Goal: Find specific page/section: Find specific page/section

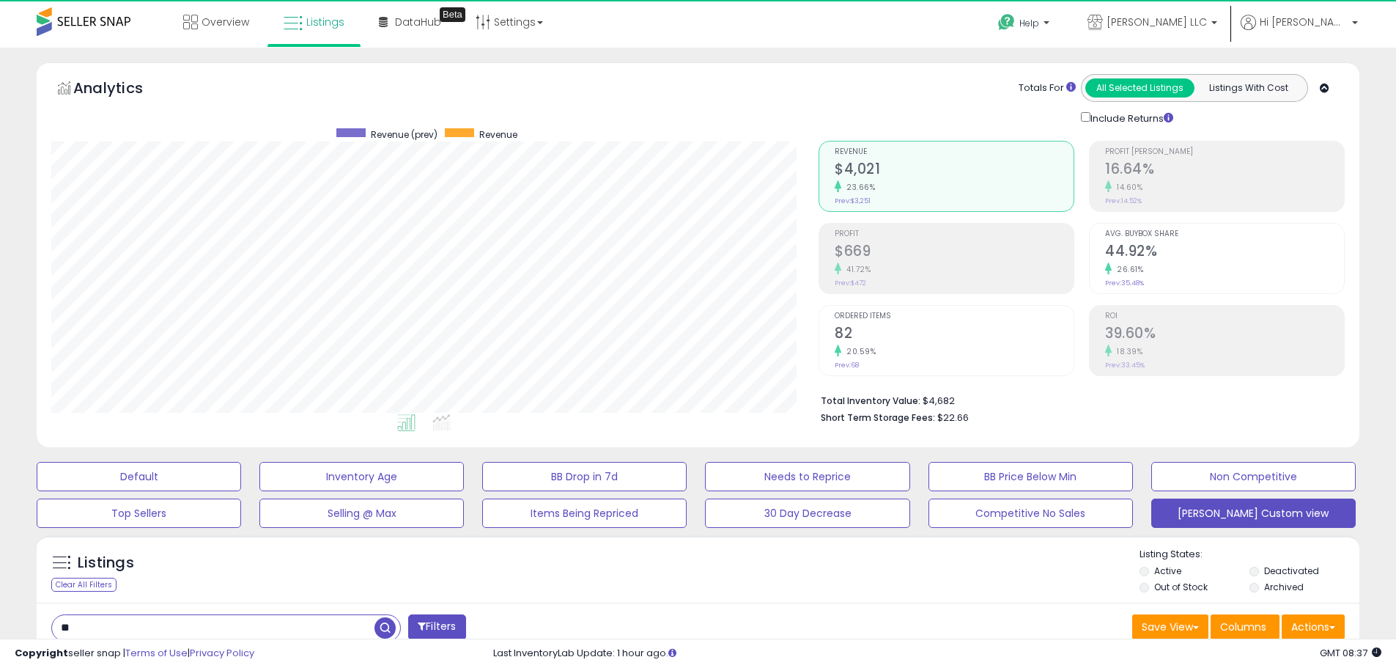
click at [220, 626] on input "**" at bounding box center [213, 628] width 322 height 26
click at [385, 627] on span "button" at bounding box center [384, 627] width 21 height 21
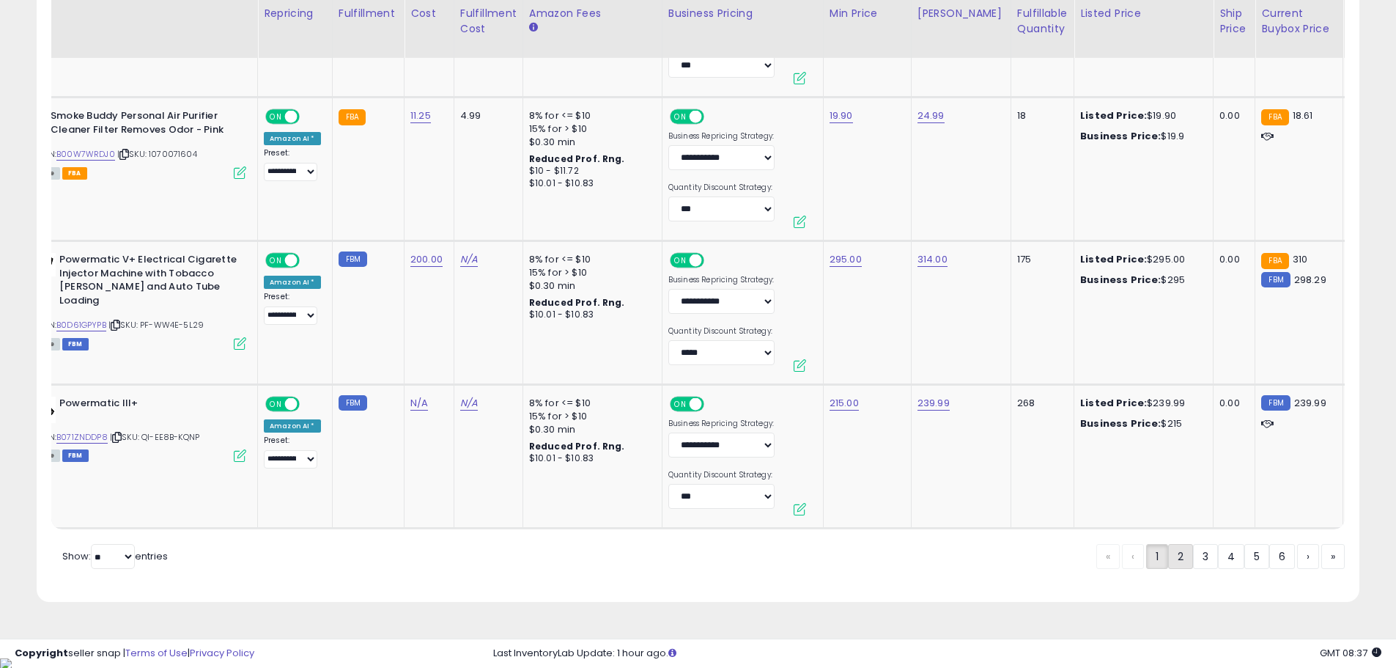
click at [1168, 564] on link "2" at bounding box center [1180, 556] width 25 height 25
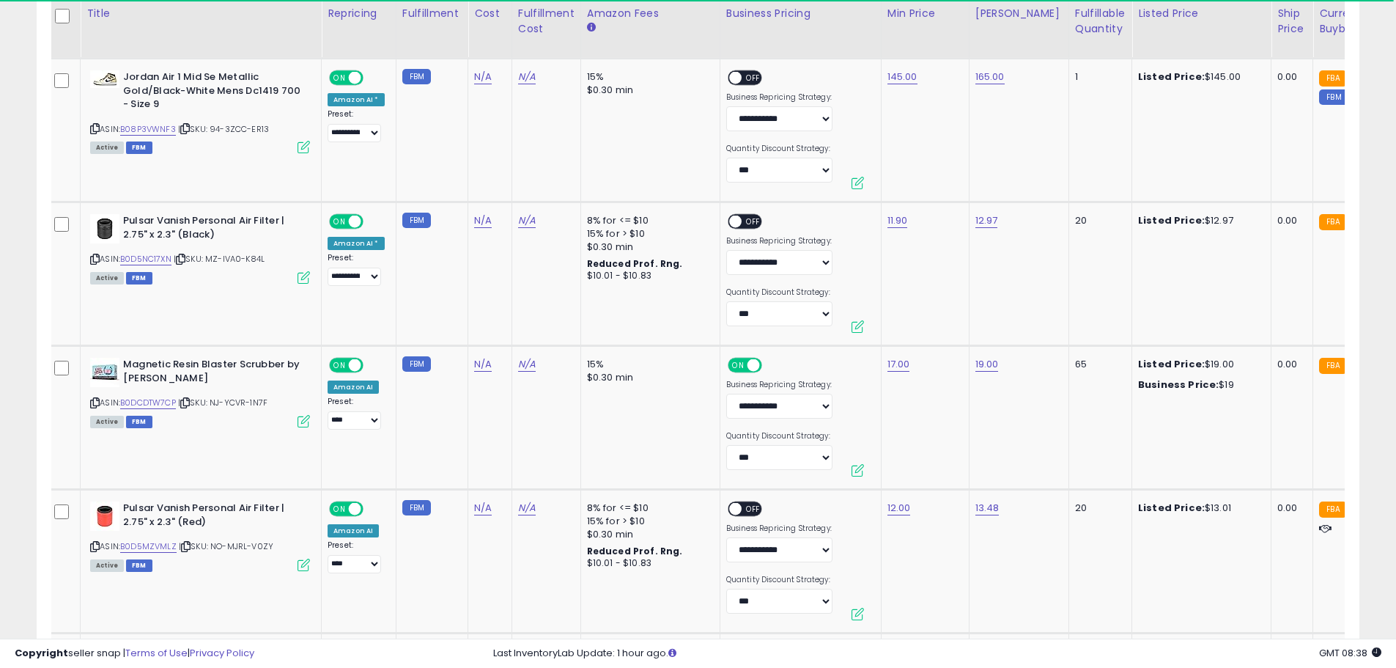
scroll to position [0, 1]
click at [172, 255] on link "B0D5NC17XN" at bounding box center [147, 259] width 51 height 12
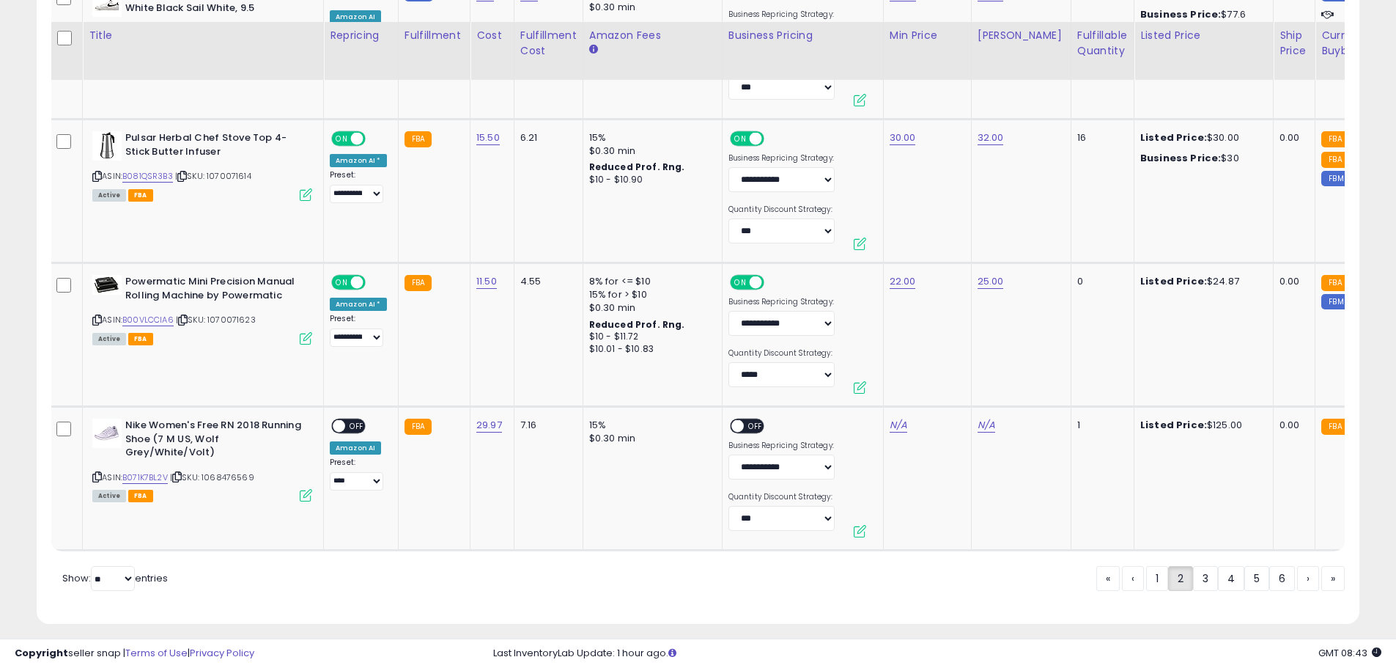
scroll to position [3831, 0]
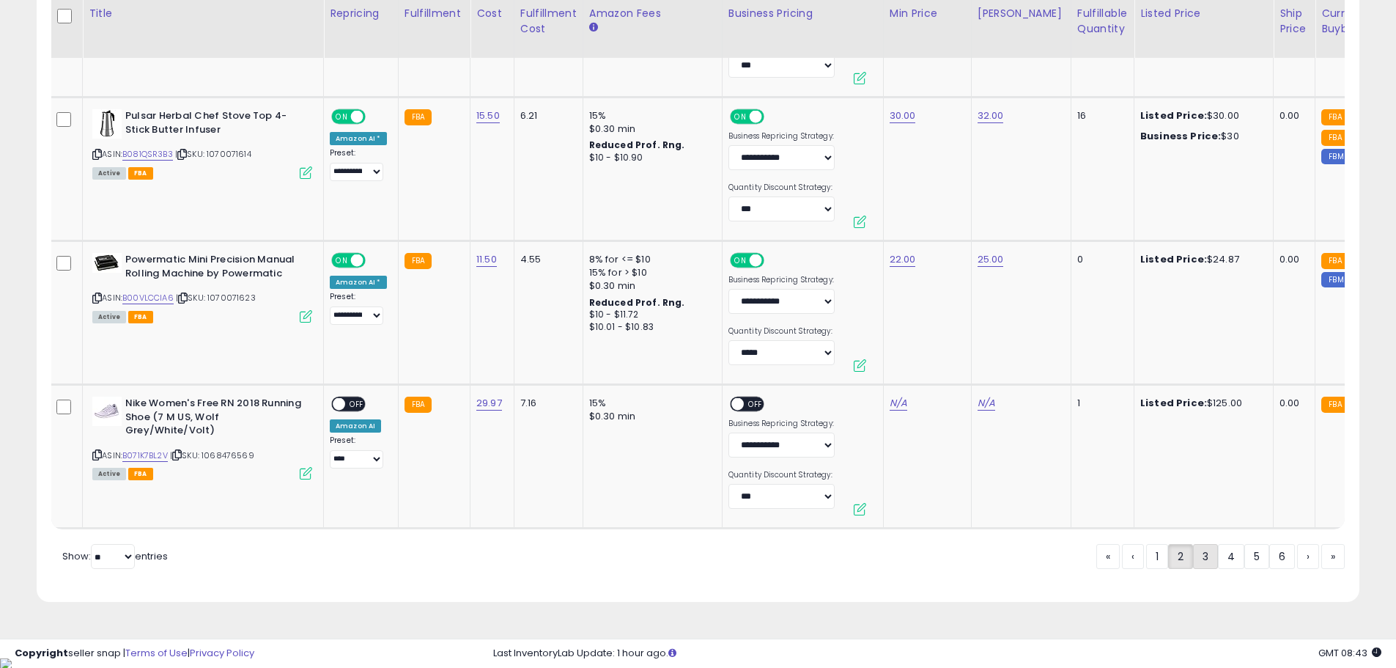
click at [1195, 569] on link "3" at bounding box center [1205, 556] width 25 height 25
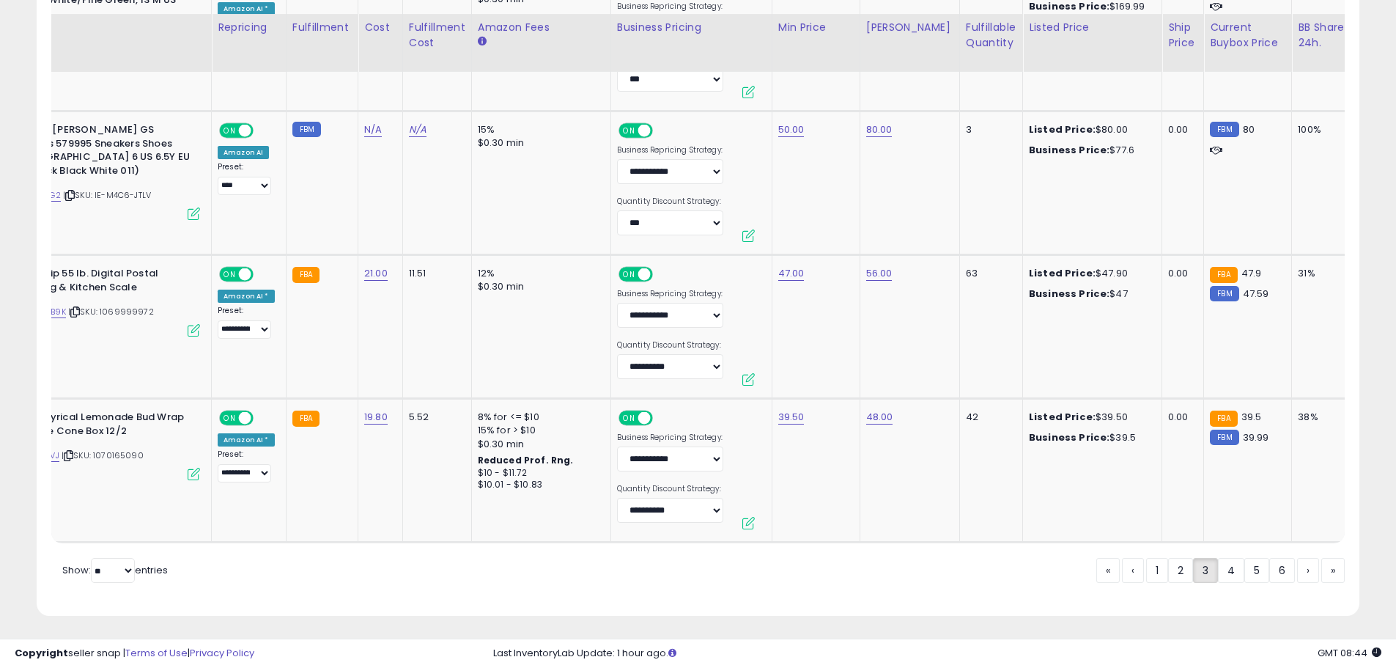
scroll to position [3832, 0]
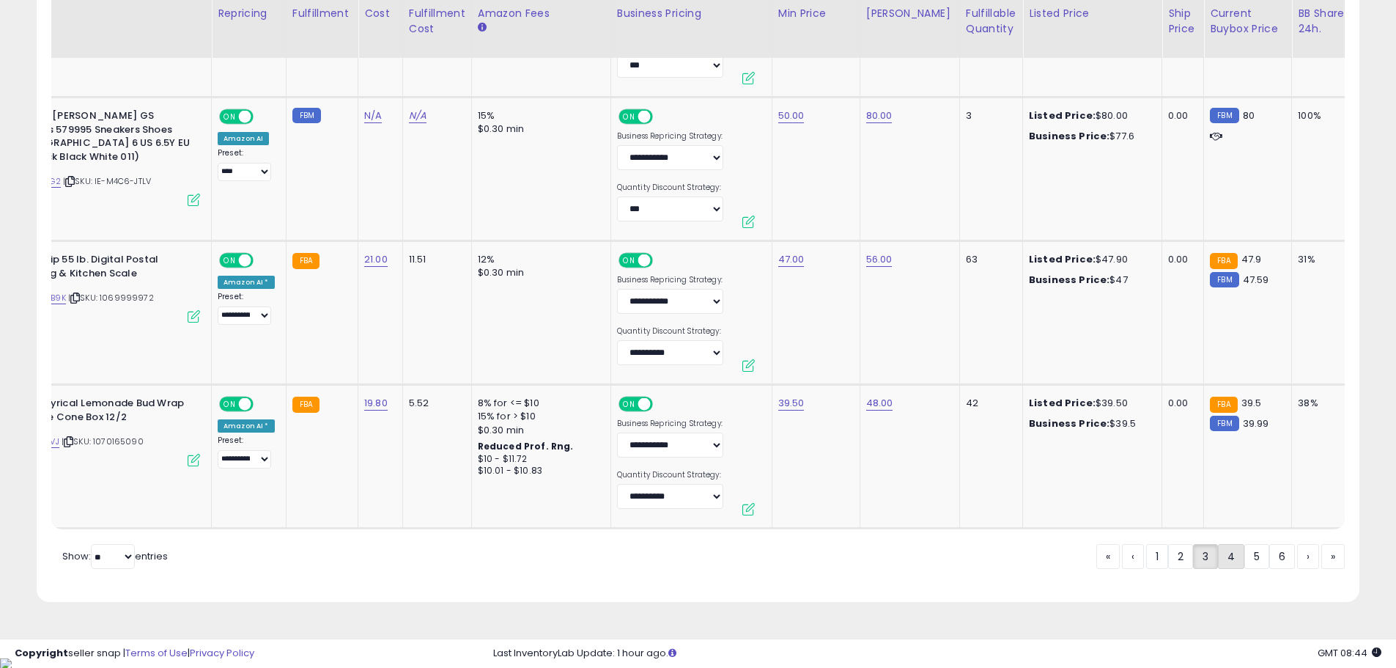
click at [1221, 569] on link "4" at bounding box center [1231, 556] width 26 height 25
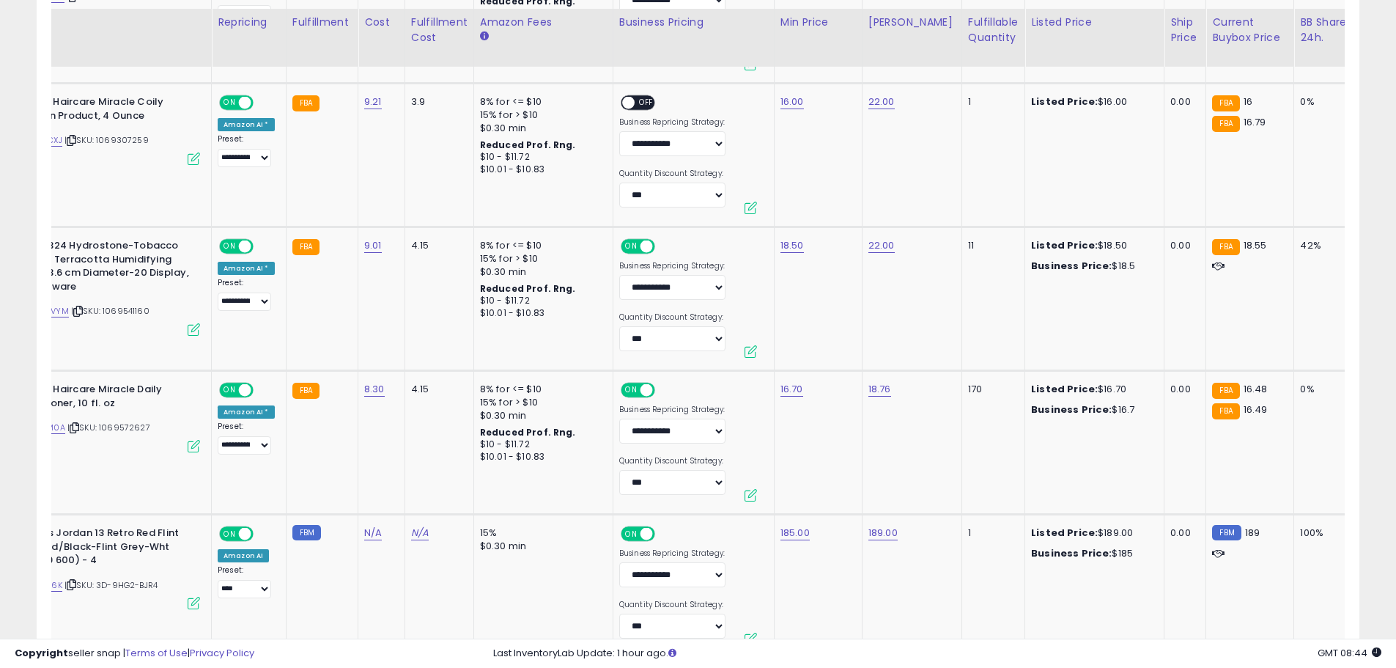
scroll to position [1707, 0]
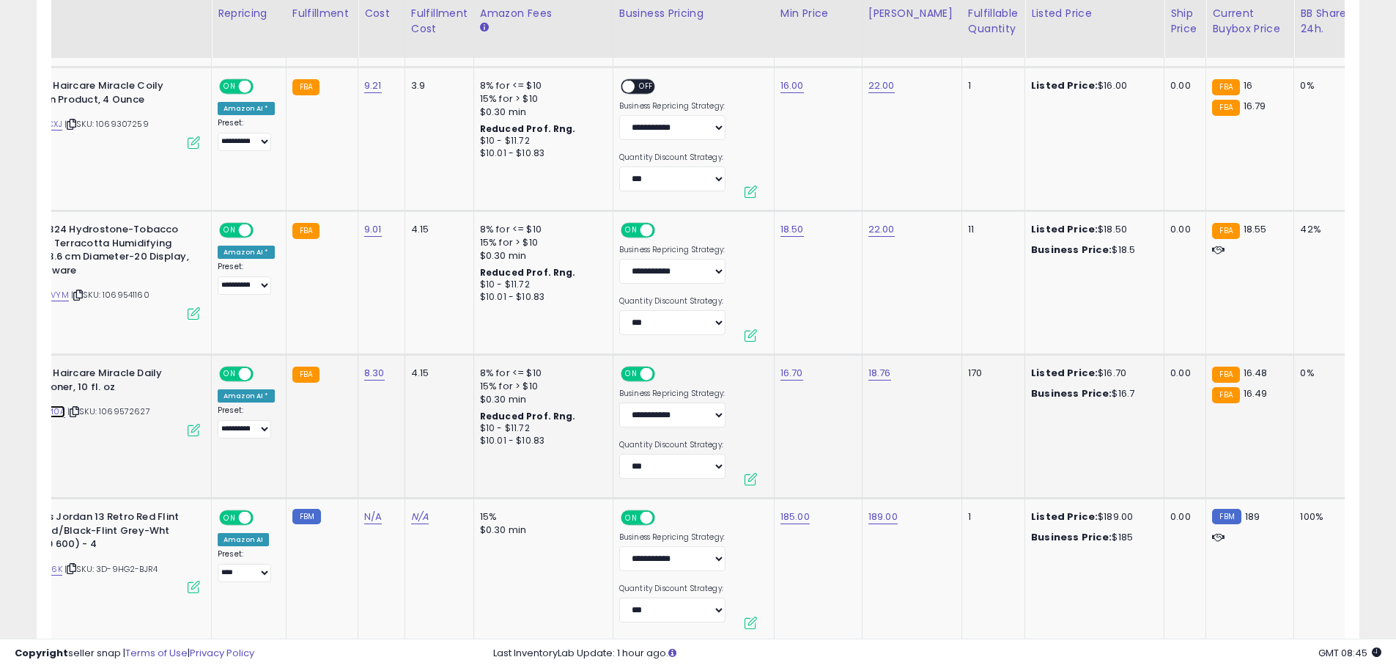
click at [56, 413] on link "B005O81M0A" at bounding box center [37, 411] width 55 height 12
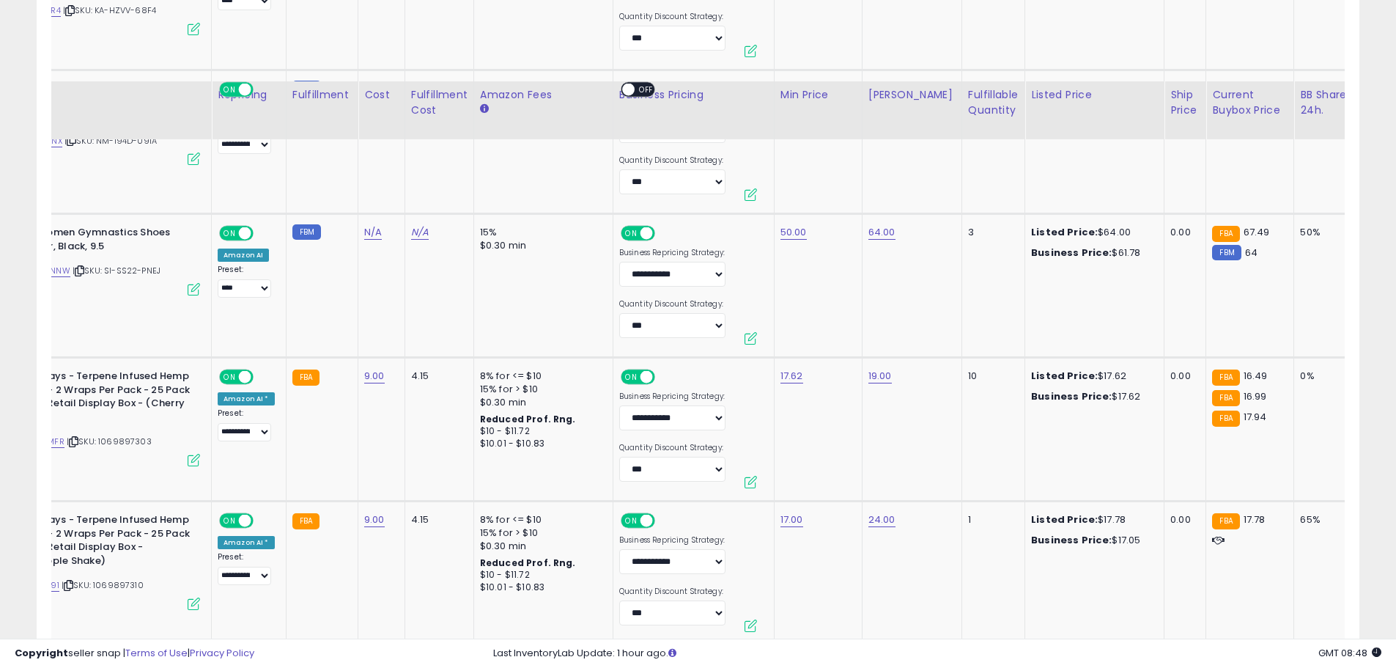
scroll to position [3099, 0]
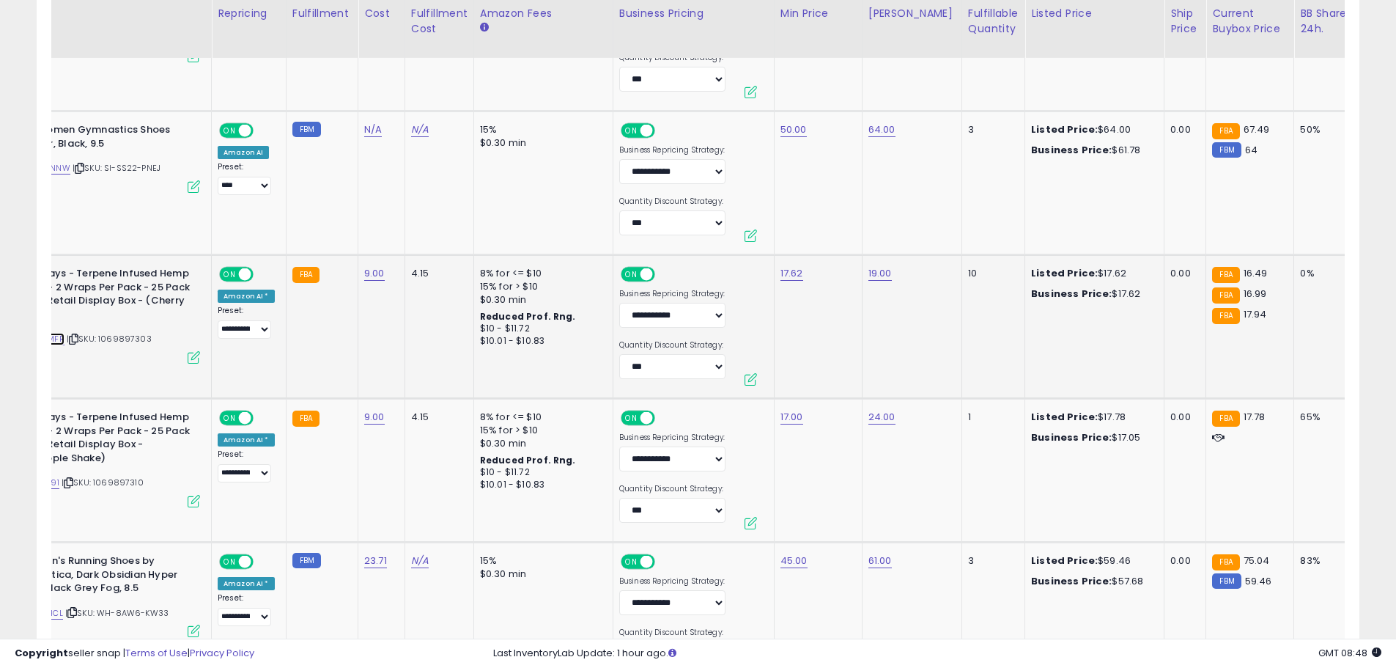
click at [56, 339] on link "B08428FMFR" at bounding box center [37, 339] width 54 height 12
click at [786, 416] on link "17.00" at bounding box center [791, 417] width 23 height 15
click at [725, 374] on input "*****" at bounding box center [745, 381] width 130 height 25
type input "*****"
click at [841, 388] on button "submit" at bounding box center [828, 380] width 25 height 22
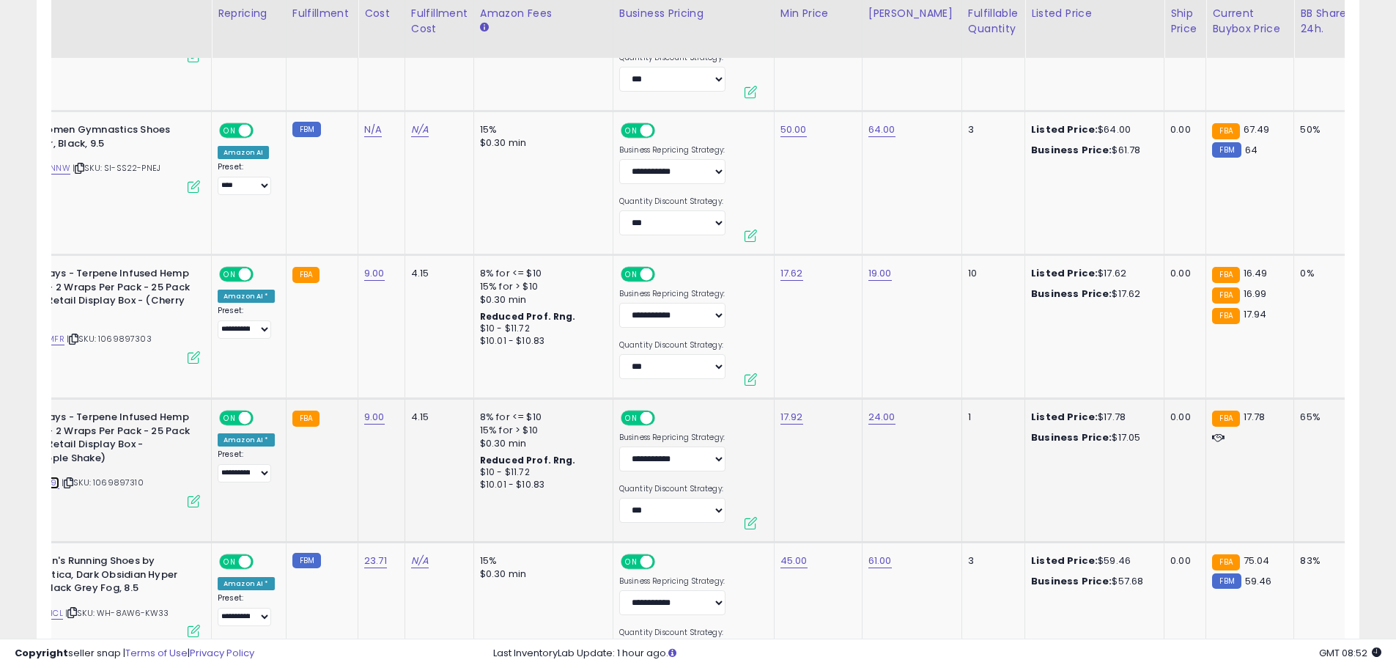
click at [56, 484] on link "B08428LB91" at bounding box center [34, 482] width 49 height 12
click at [786, 418] on link "17.92" at bounding box center [791, 417] width 23 height 15
type input "*****"
click at [833, 380] on icon "submit" at bounding box center [828, 378] width 9 height 9
click at [793, 267] on link "17.62" at bounding box center [791, 273] width 23 height 15
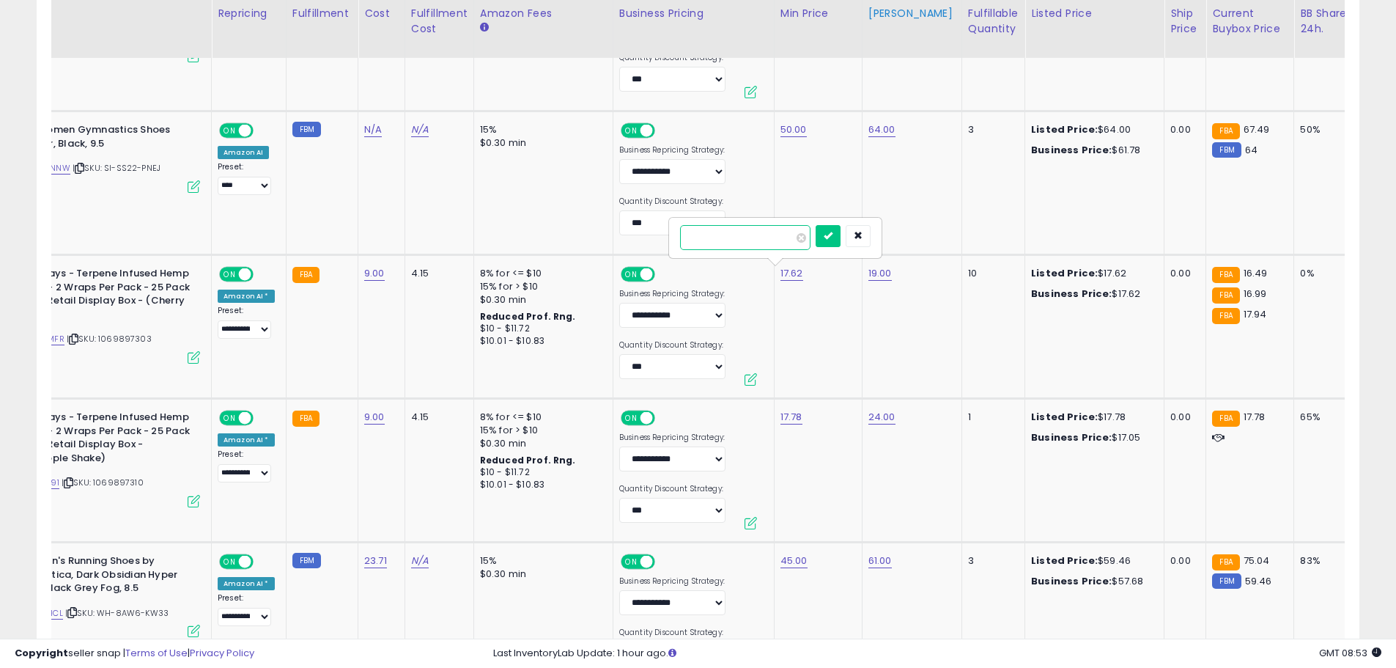
type input "*****"
click at [841, 240] on button "submit" at bounding box center [828, 236] width 25 height 22
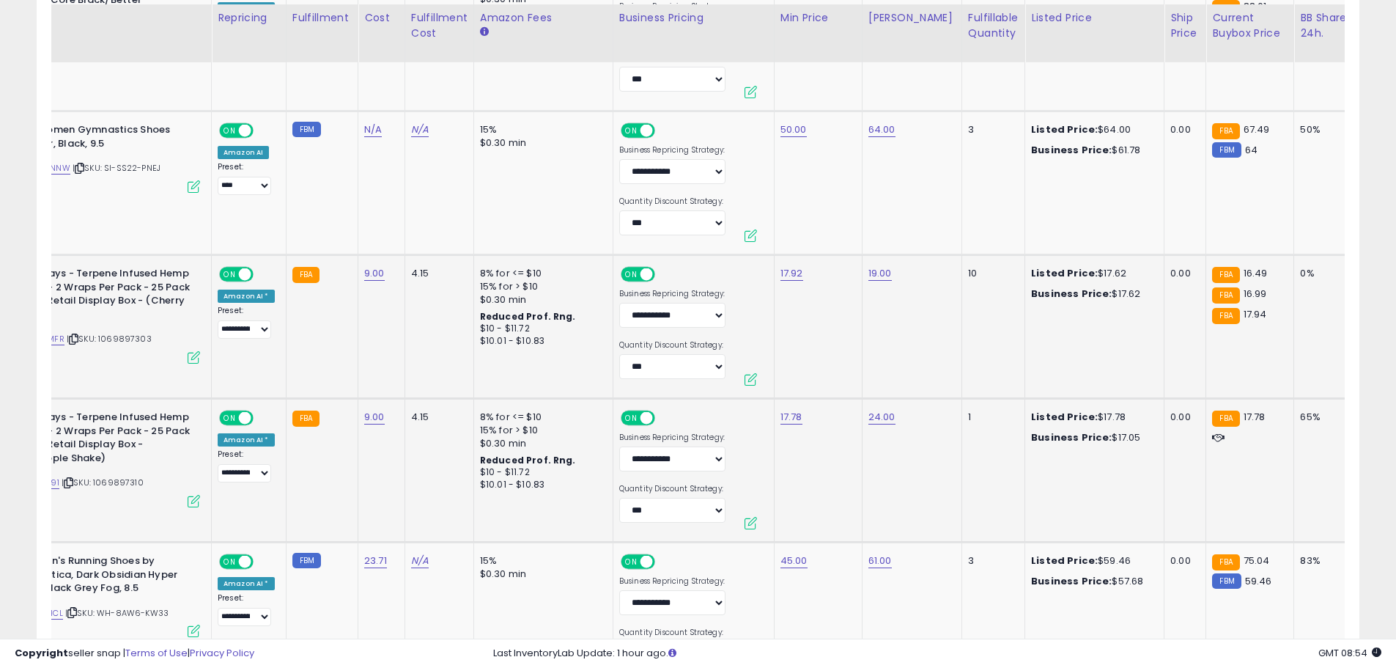
scroll to position [3392, 0]
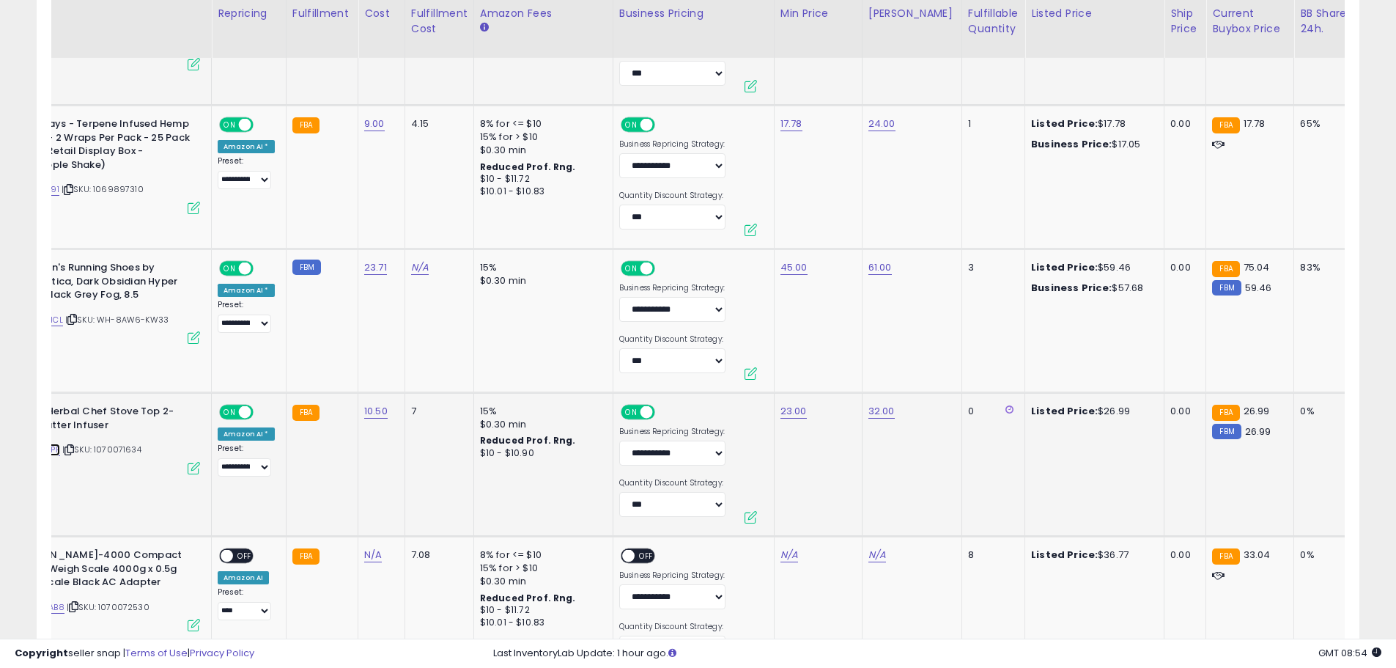
click at [56, 451] on link "B075JQR5PP" at bounding box center [35, 449] width 50 height 12
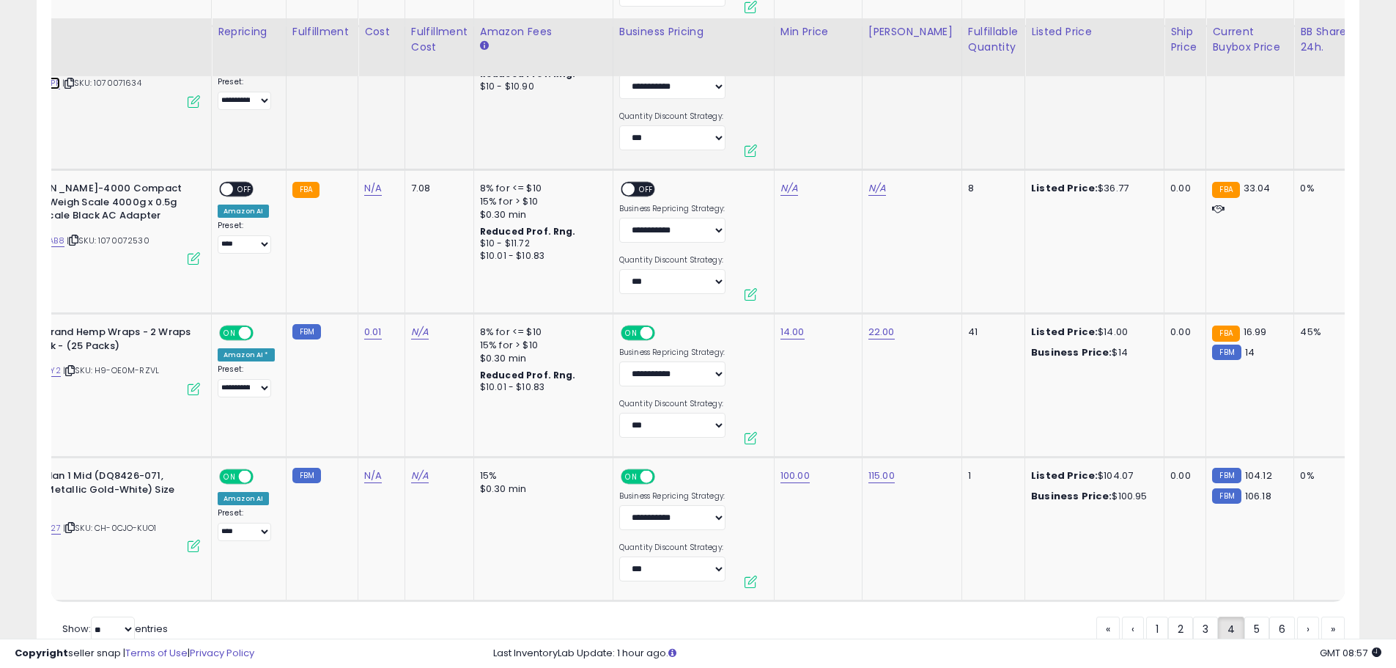
scroll to position [3831, 0]
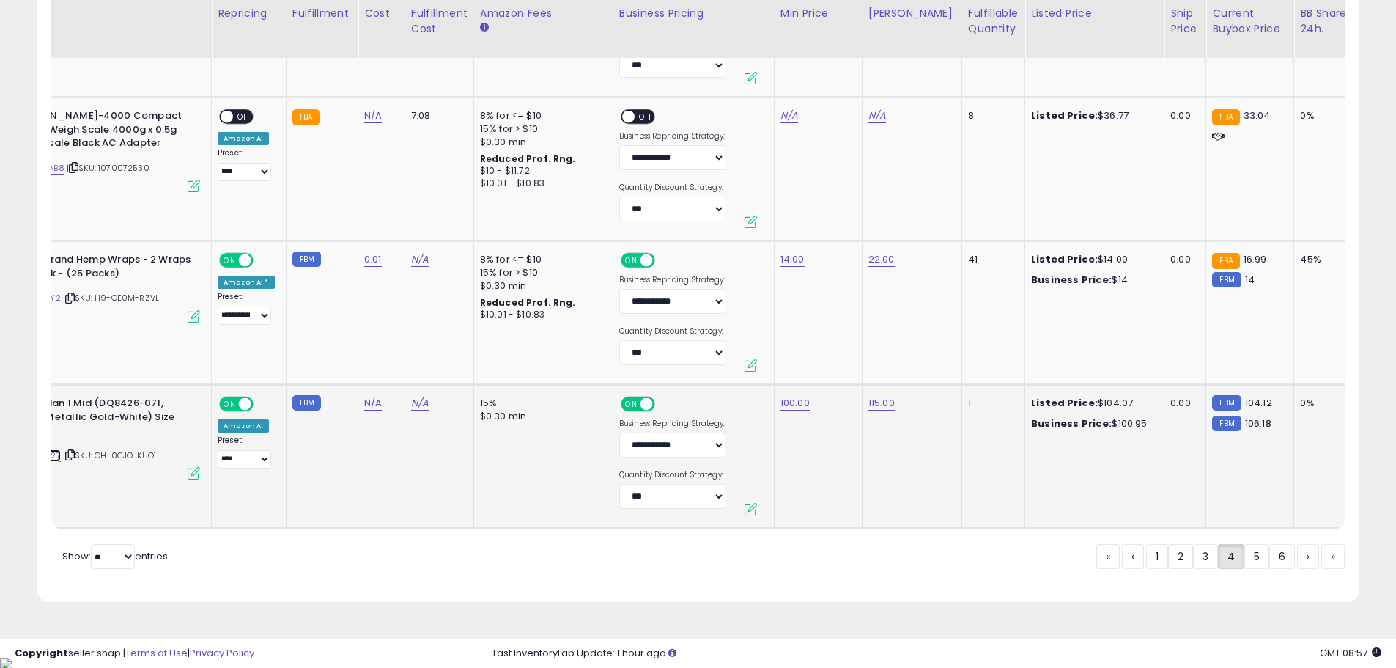
click at [53, 457] on link "B0CSZ8R127" at bounding box center [35, 455] width 51 height 12
click at [1255, 569] on link "5" at bounding box center [1256, 556] width 25 height 25
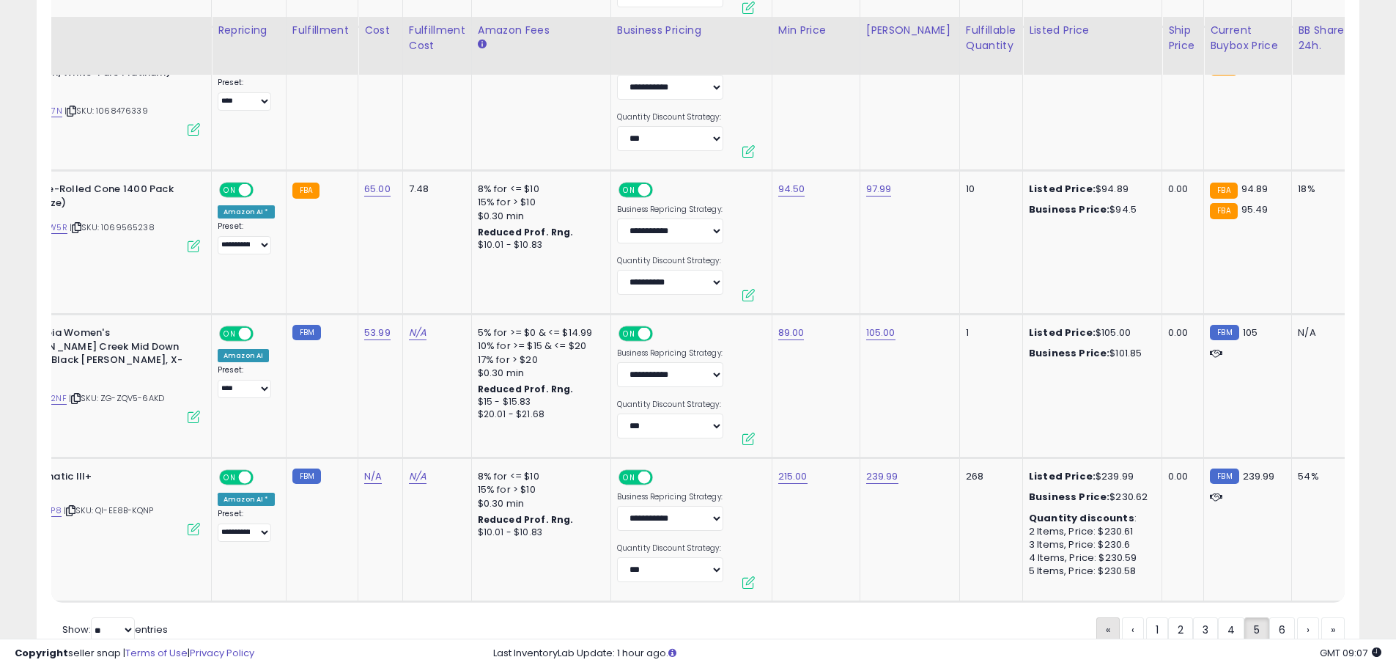
scroll to position [3832, 0]
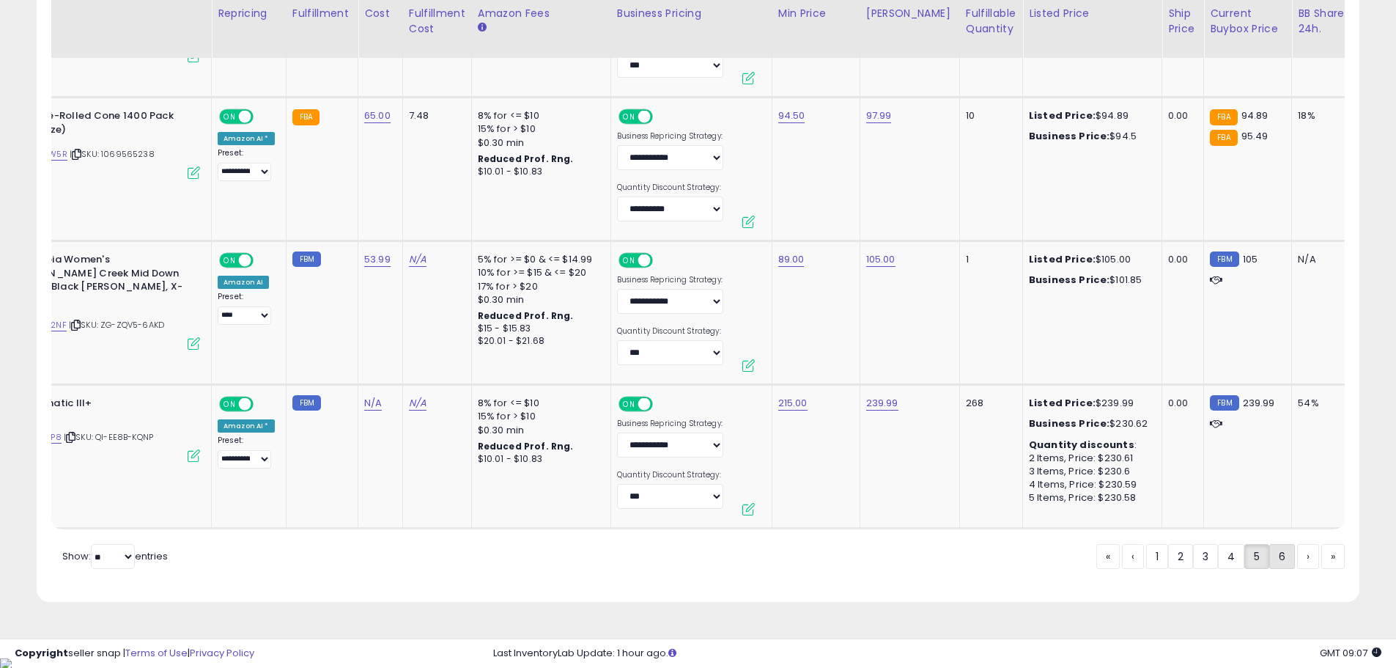
click at [1272, 567] on link "6" at bounding box center [1282, 556] width 26 height 25
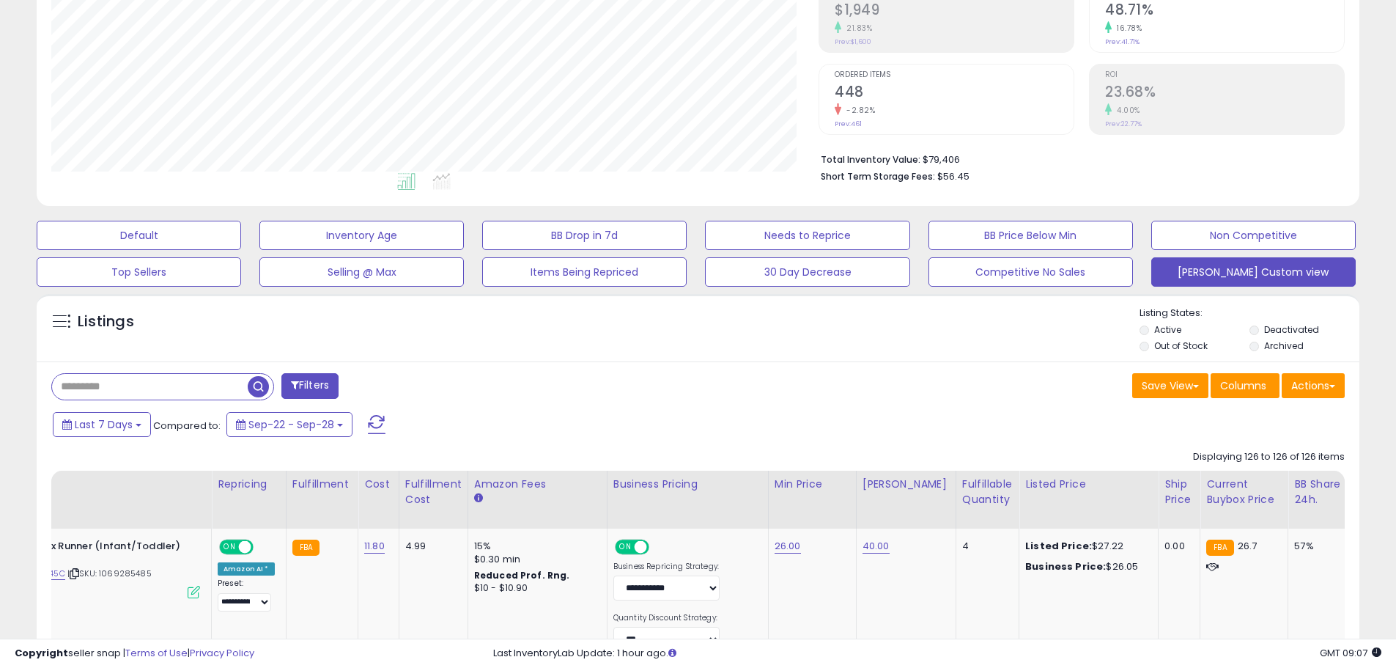
scroll to position [384, 0]
